Goal: Transaction & Acquisition: Purchase product/service

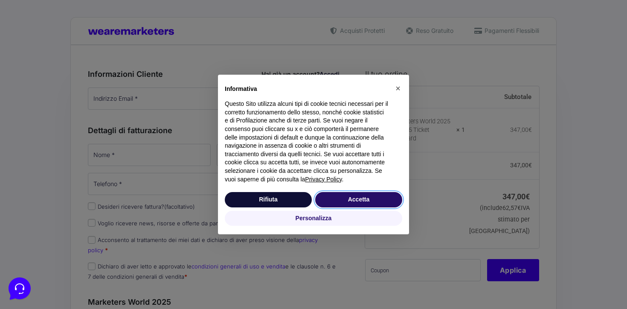
click at [344, 197] on button "Accetta" at bounding box center [358, 199] width 87 height 15
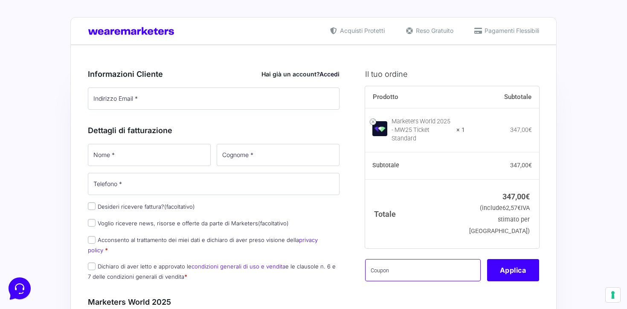
click at [387, 260] on input "text" at bounding box center [423, 270] width 116 height 22
paste input "AMBMW25"
type input "AMBMW25"
click at [501, 268] on button "Applica" at bounding box center [513, 270] width 52 height 22
click at [514, 259] on button "Applica" at bounding box center [513, 270] width 52 height 22
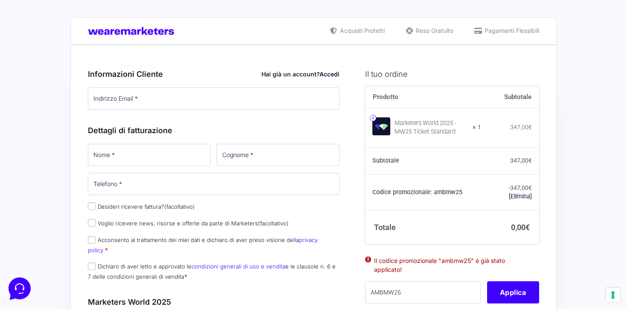
click at [374, 117] on link at bounding box center [373, 118] width 6 height 6
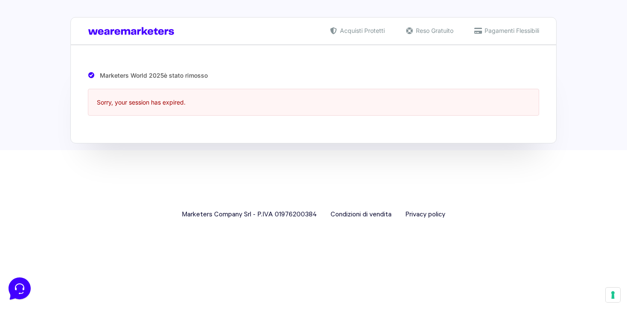
click at [115, 31] on img at bounding box center [133, 31] width 90 height 8
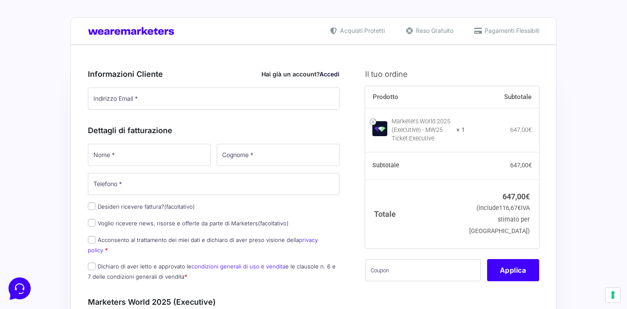
click at [448, 248] on th "Totale" at bounding box center [415, 213] width 100 height 69
click at [421, 277] on input "text" at bounding box center [423, 270] width 116 height 22
paste input "AMBMW25"
type input "AMBMW25"
click at [514, 281] on button "Applica" at bounding box center [513, 270] width 52 height 22
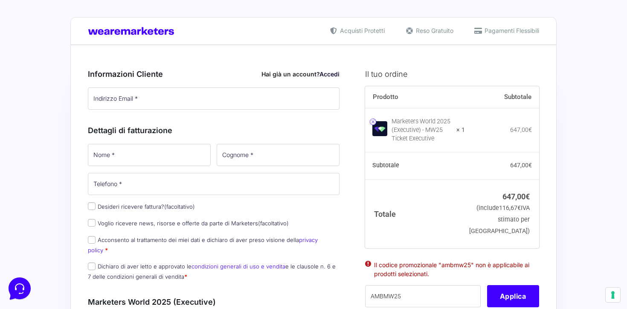
click at [374, 123] on link at bounding box center [373, 122] width 6 height 6
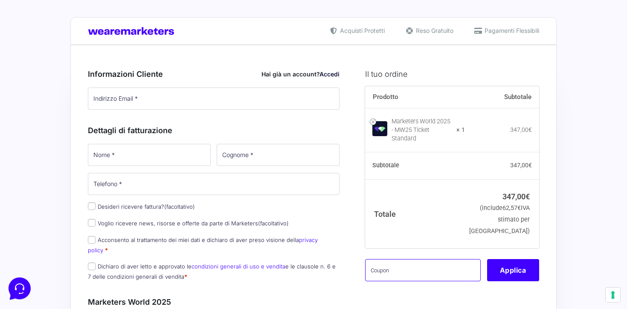
click at [411, 268] on input "text" at bounding box center [423, 270] width 116 height 22
paste input "ALEMW25"
type input "ALEMW25"
click at [522, 270] on button "Applica" at bounding box center [513, 270] width 52 height 22
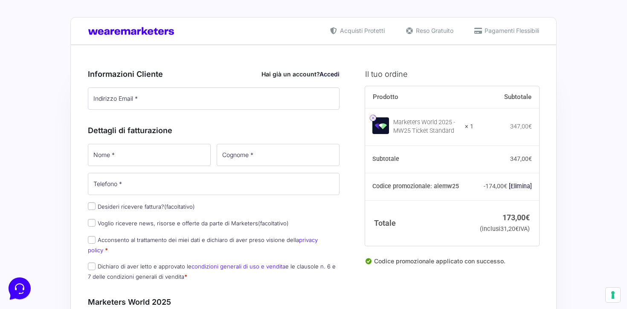
click at [375, 120] on link at bounding box center [373, 118] width 6 height 6
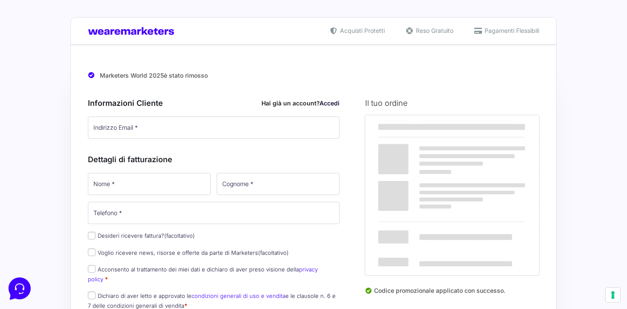
click at [373, 116] on th "Prodotto" at bounding box center [419, 126] width 109 height 22
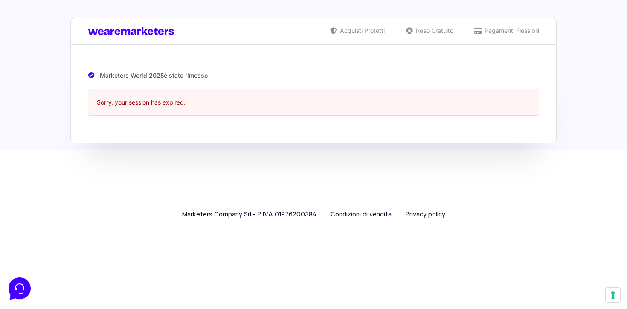
click at [128, 36] on div "Acquisti Protetti Reso Gratuito Pagamenti Flessibili" at bounding box center [313, 31] width 487 height 28
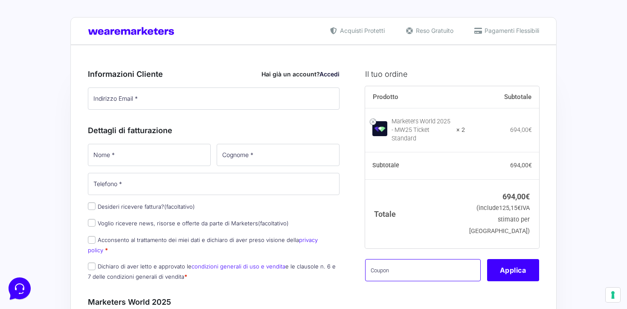
click at [386, 264] on input "text" at bounding box center [423, 270] width 116 height 22
paste input "ALEMW25"
type input "ALEMW25"
click at [510, 277] on button "Applica" at bounding box center [513, 270] width 52 height 22
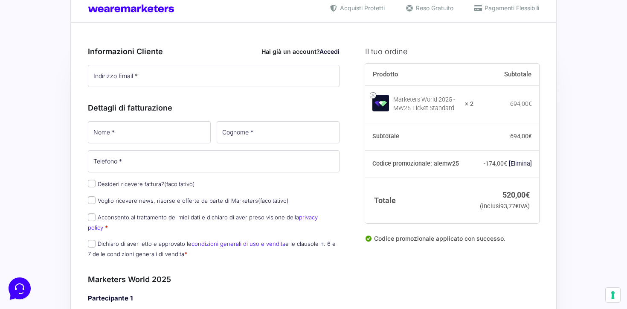
scroll to position [20, 0]
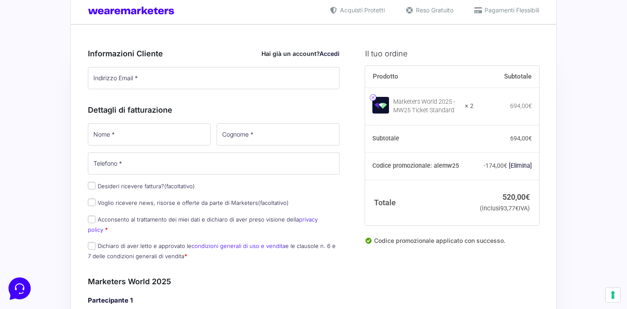
click at [374, 96] on link at bounding box center [373, 97] width 6 height 6
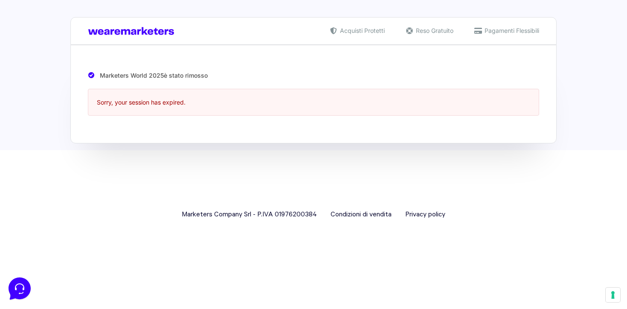
scroll to position [0, 0]
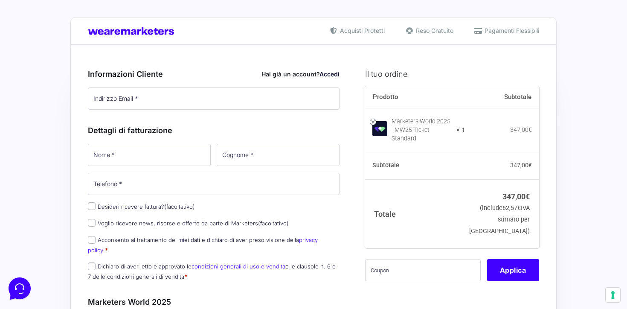
click at [406, 249] on div "Prodotto Subtotale Marketers World 2025 - MW25 Ticket Standard × 1 347,00 € Sub…" at bounding box center [452, 189] width 174 height 206
click at [382, 266] on input "text" at bounding box center [423, 270] width 116 height 22
paste input "AMBMW25"
type input "AMBMW25"
click at [331, 74] on link "Accedi" at bounding box center [330, 73] width 20 height 7
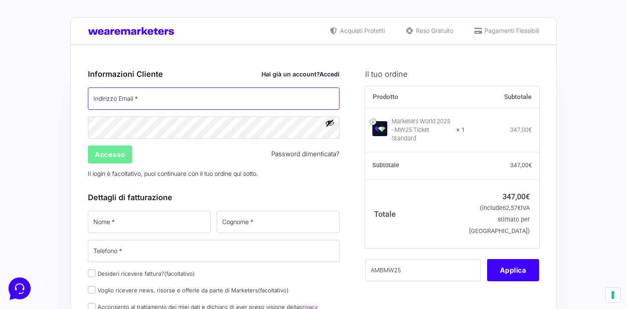
click at [246, 106] on input "Indirizzo Email *" at bounding box center [214, 99] width 252 height 22
type input "[EMAIL_ADDRESS][DOMAIN_NAME]"
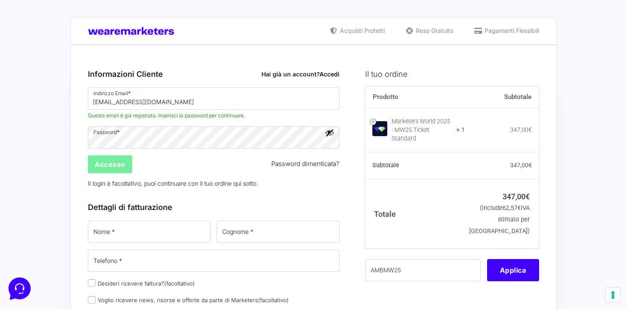
click at [125, 163] on input "Accesso" at bounding box center [110, 164] width 44 height 18
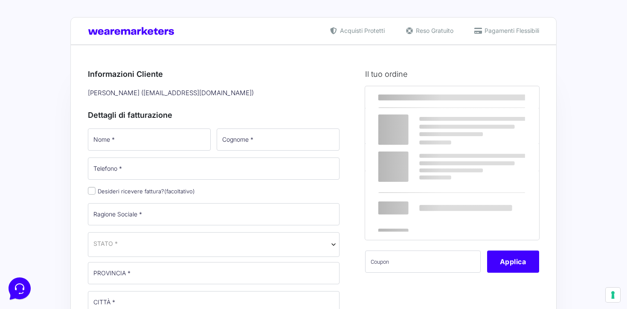
select select
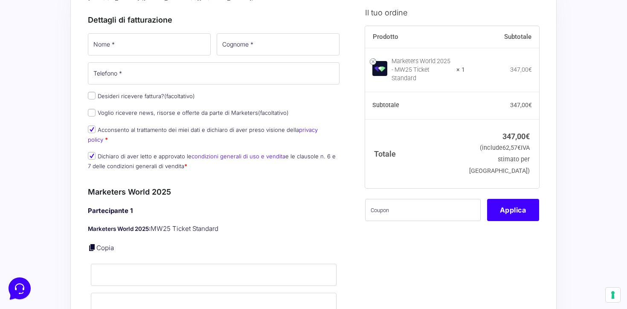
scroll to position [98, 0]
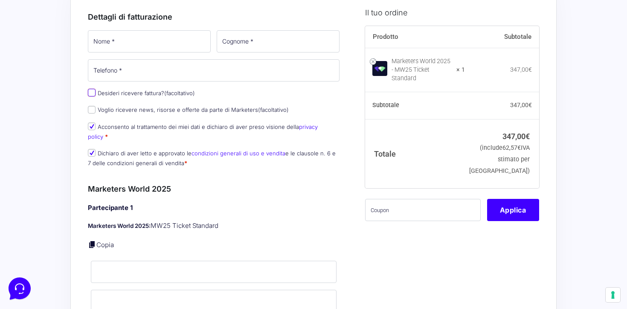
click at [91, 91] on input "Desideri ricevere fattura? (facoltativo)" at bounding box center [92, 93] width 8 height 8
checkbox input "true"
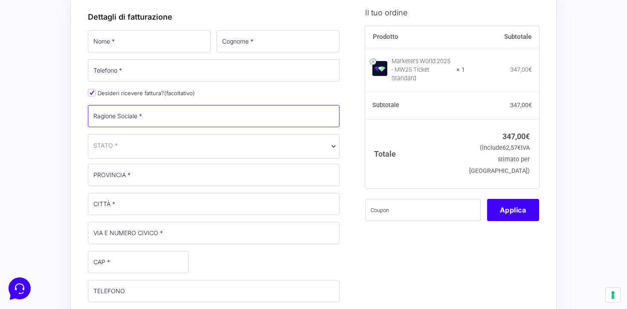
click at [131, 116] on input "Ragione Sociale *" at bounding box center [214, 116] width 252 height 22
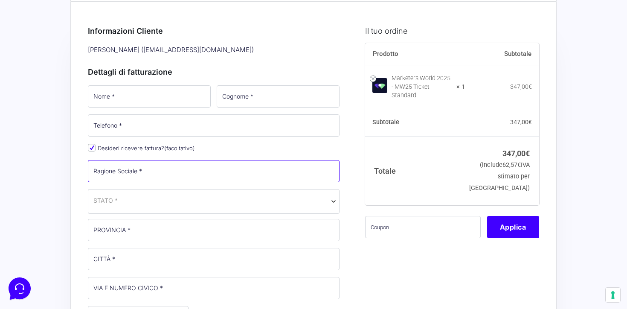
scroll to position [46, 0]
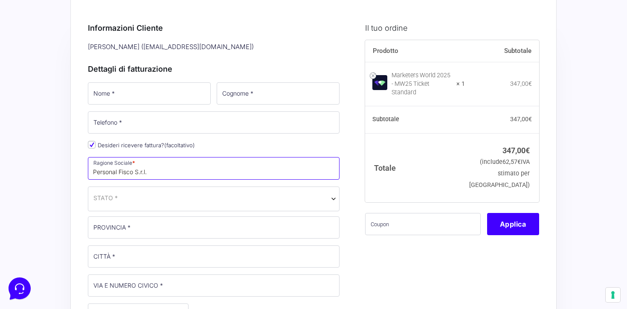
type input "Personal Fisco S.r.l."
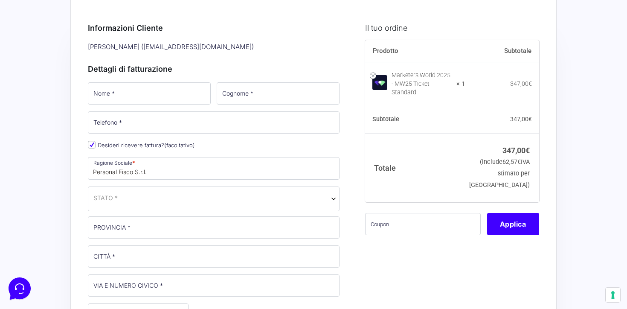
click at [137, 199] on span "STATO *" at bounding box center [213, 197] width 241 height 9
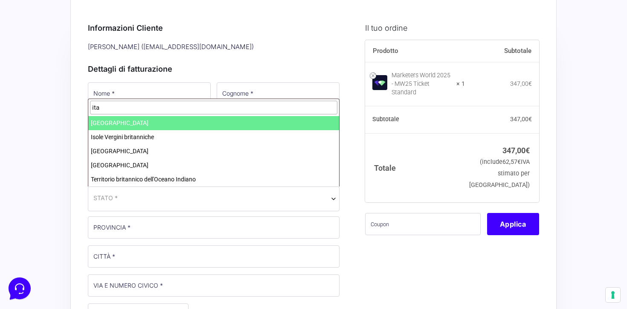
type input "ita"
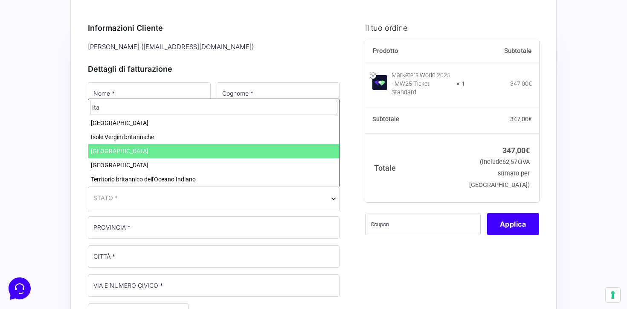
select select "IT"
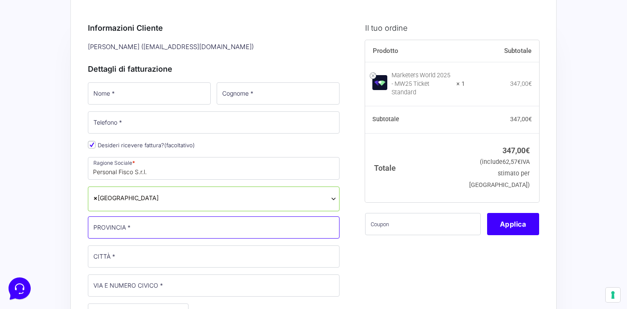
click at [134, 228] on input "PROVINCIA *" at bounding box center [214, 227] width 252 height 22
type input "[GEOGRAPHIC_DATA]"
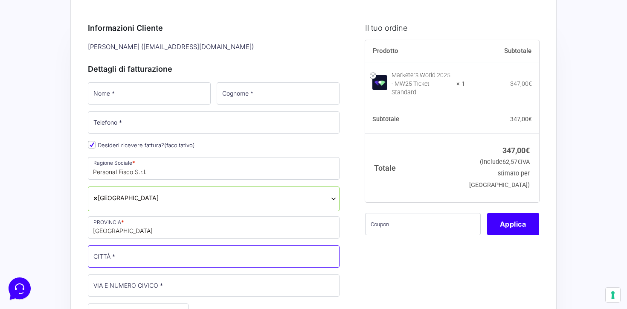
click at [134, 254] on input "CITTÀ *" at bounding box center [214, 256] width 252 height 22
type input "[GEOGRAPHIC_DATA]"
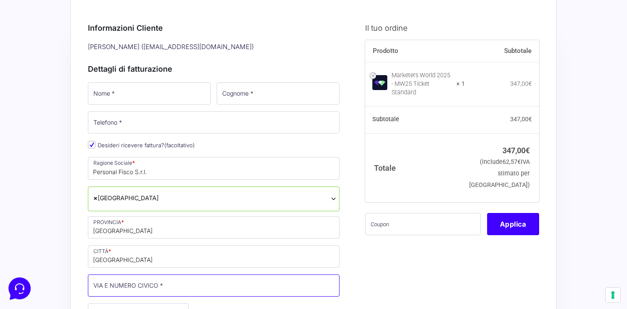
click at [141, 286] on input "VIA E NUMERO CIVICO *" at bounding box center [214, 285] width 252 height 22
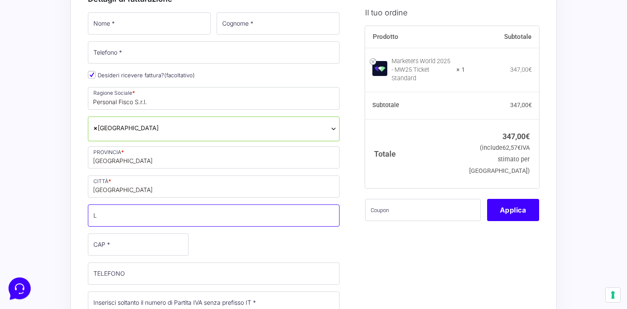
scroll to position [117, 0]
type input "[STREET_ADDRESS][PERSON_NAME]"
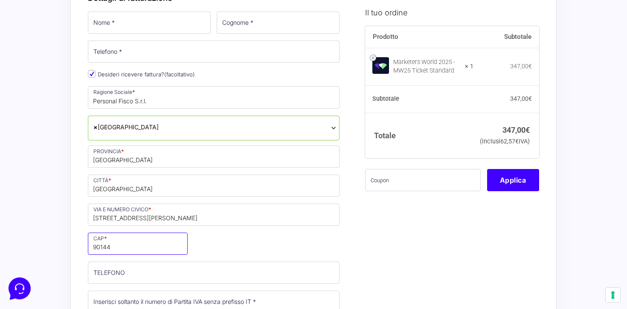
type input "90144"
click at [141, 277] on input "TELEFONO (facoltativo)" at bounding box center [214, 273] width 252 height 22
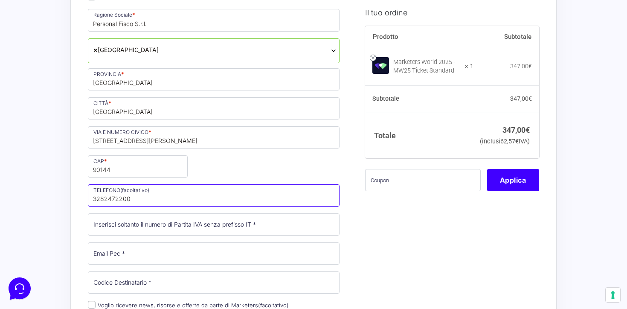
scroll to position [195, 0]
type input "3282472200"
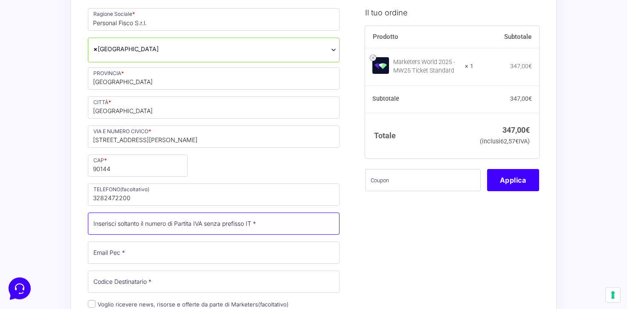
click at [171, 222] on input "Partita Iva *" at bounding box center [214, 224] width 252 height 22
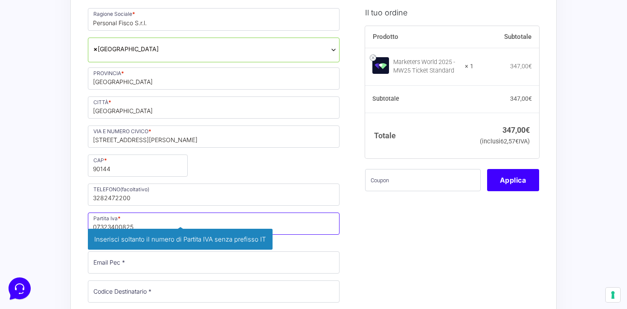
type input "07323400825"
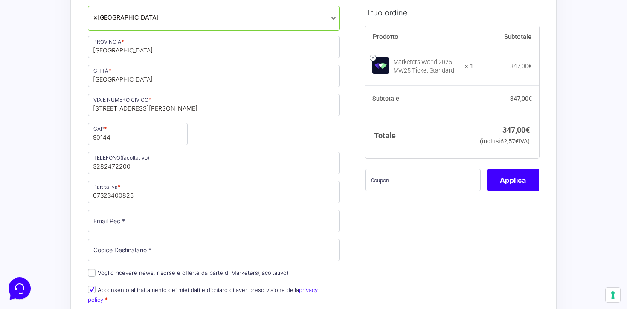
scroll to position [228, 0]
click at [200, 228] on input "Email Pec *" at bounding box center [214, 220] width 252 height 22
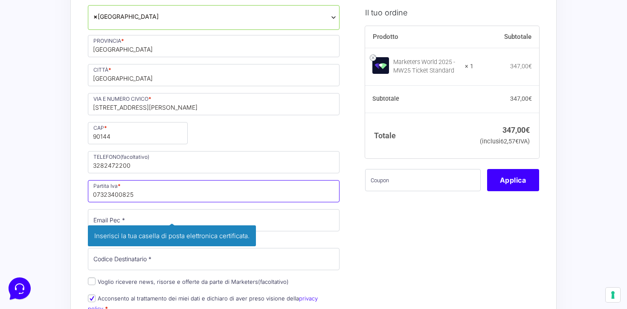
click at [221, 202] on input "07323400825" at bounding box center [214, 191] width 252 height 22
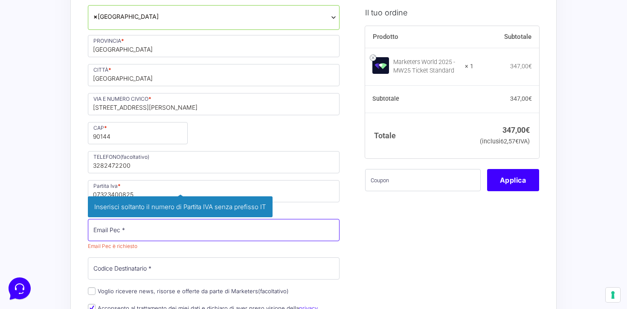
click at [187, 229] on div "Nome * Cognome * Telefono * Desideri ricevere fattura? (facoltativo) Ragione So…" at bounding box center [214, 127] width 258 height 455
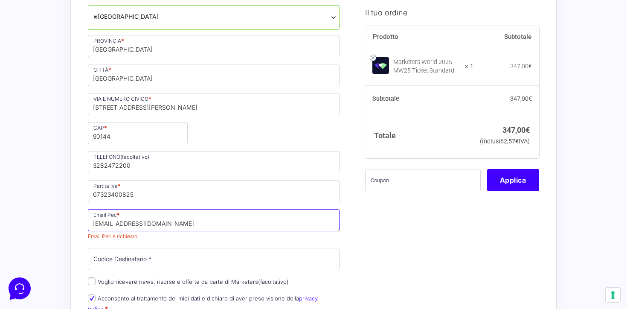
type input "[EMAIL_ADDRESS][DOMAIN_NAME]"
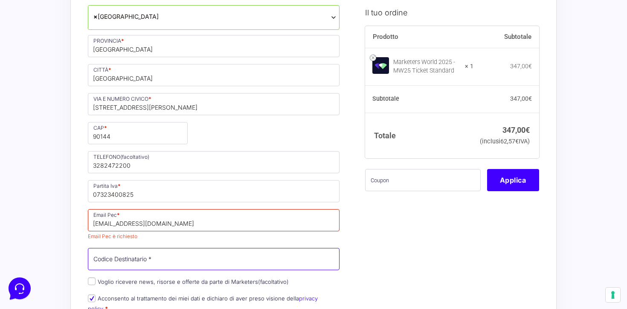
click at [176, 264] on span "Inserisci il tuo codice destinatario per la fatturazione elettronica. Se non ne…" at bounding box center [214, 259] width 252 height 22
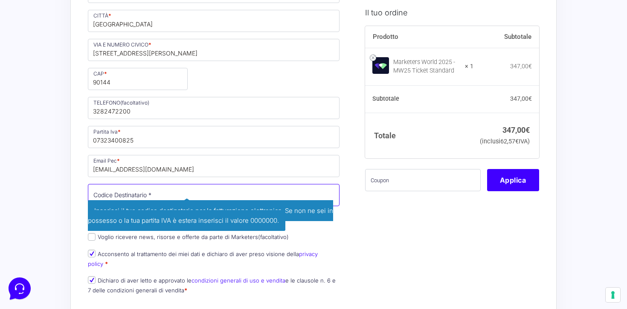
scroll to position [288, 0]
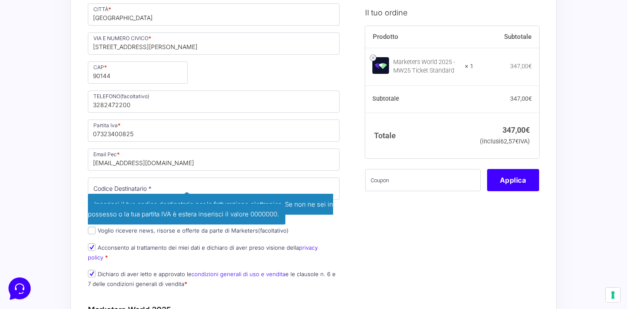
click at [309, 232] on div "Nome * Cognome * Telefono * Desideri ricevere fattura? (facoltativo) Ragione So…" at bounding box center [214, 66] width 258 height 455
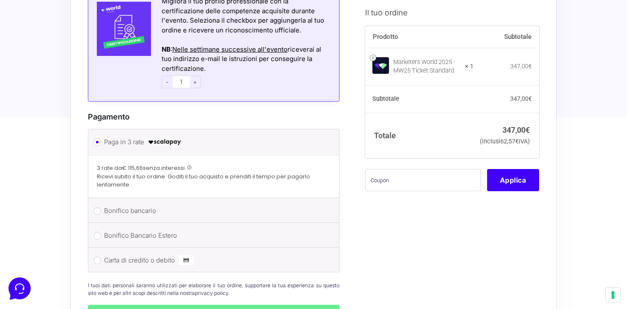
scroll to position [984, 0]
